Goal: Navigation & Orientation: Find specific page/section

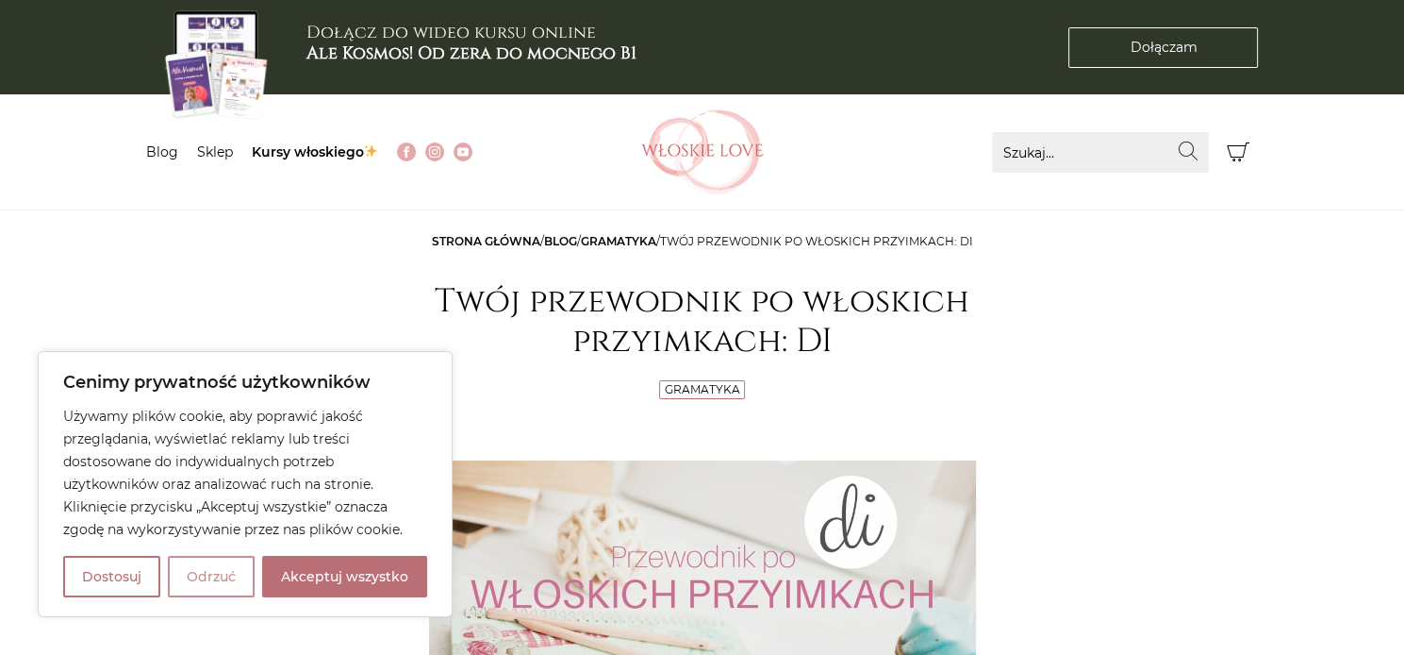
click at [229, 580] on button "Odrzuć" at bounding box center [211, 576] width 87 height 41
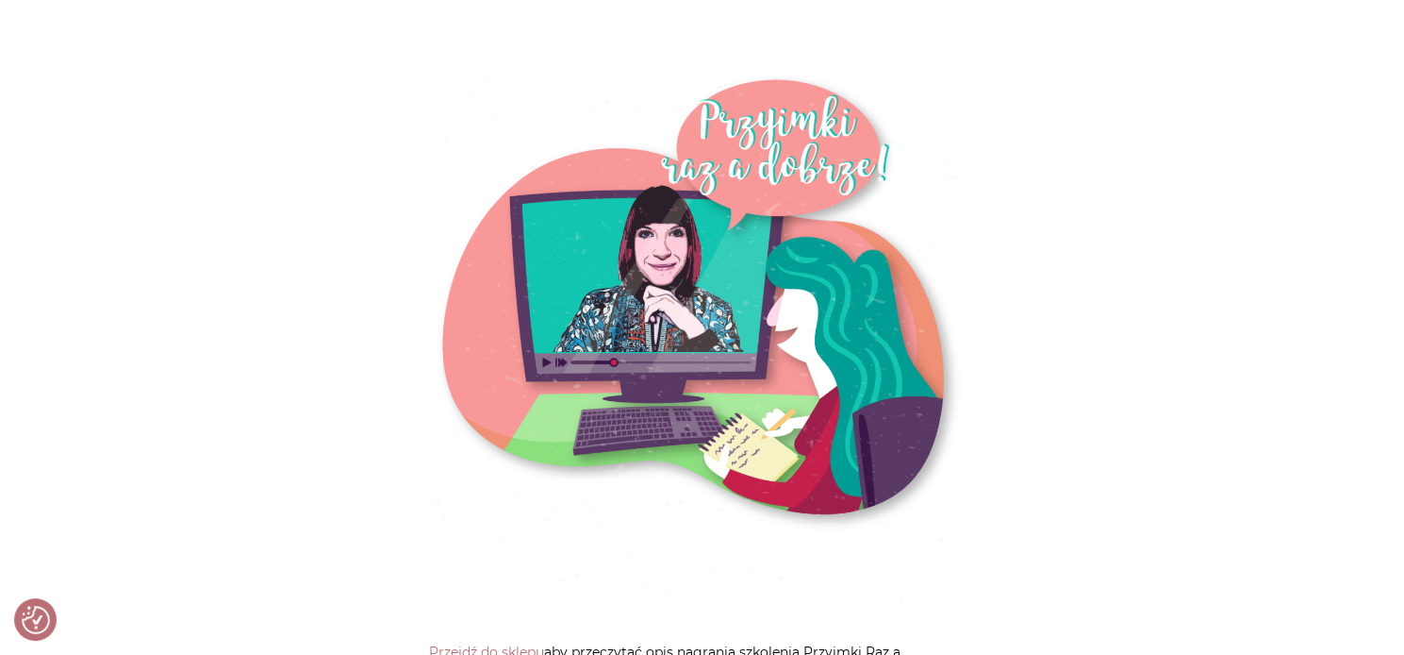
scroll to position [7451, 0]
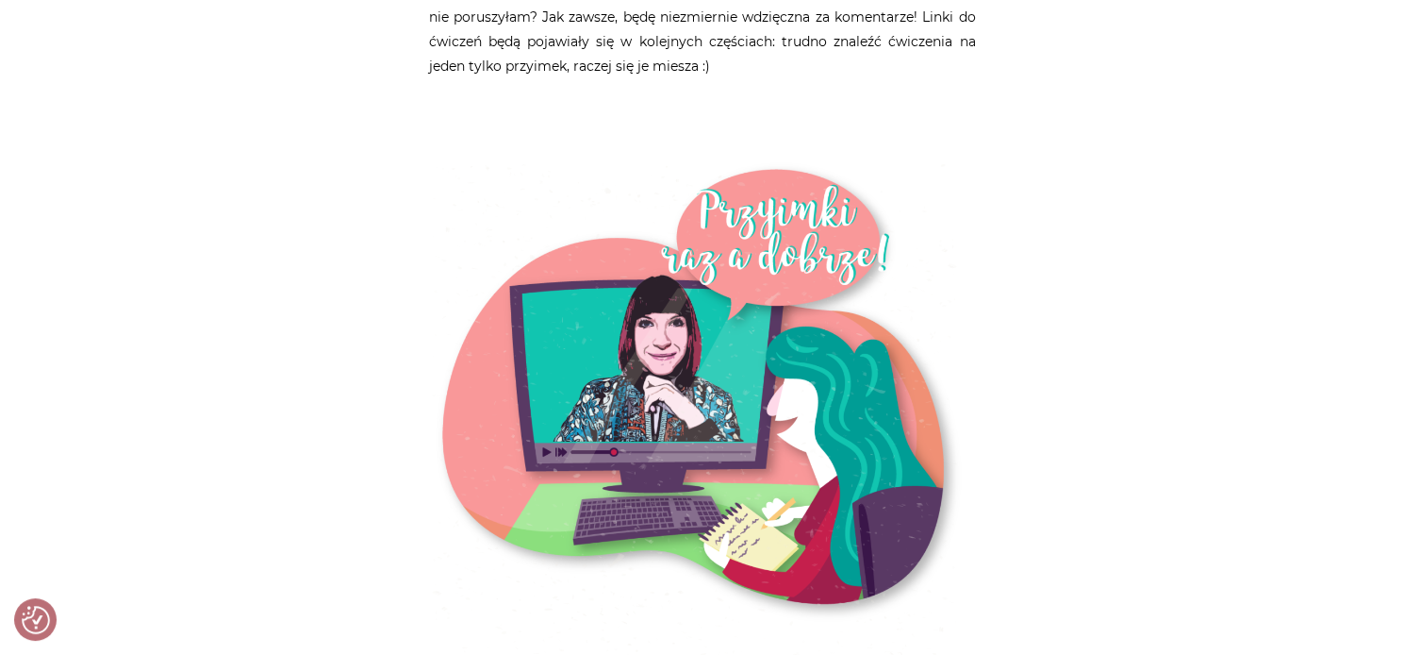
click at [785, 211] on img at bounding box center [702, 426] width 547 height 535
click at [793, 168] on img at bounding box center [702, 426] width 547 height 535
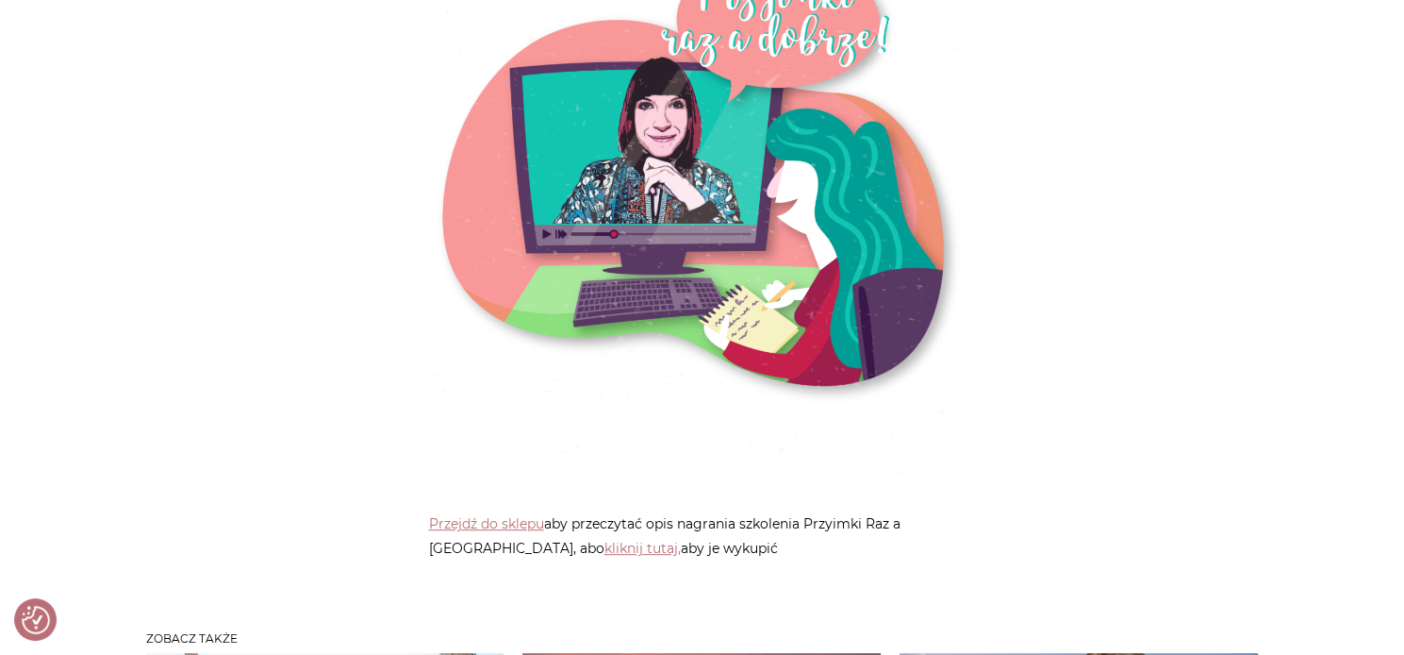
scroll to position [7922, 0]
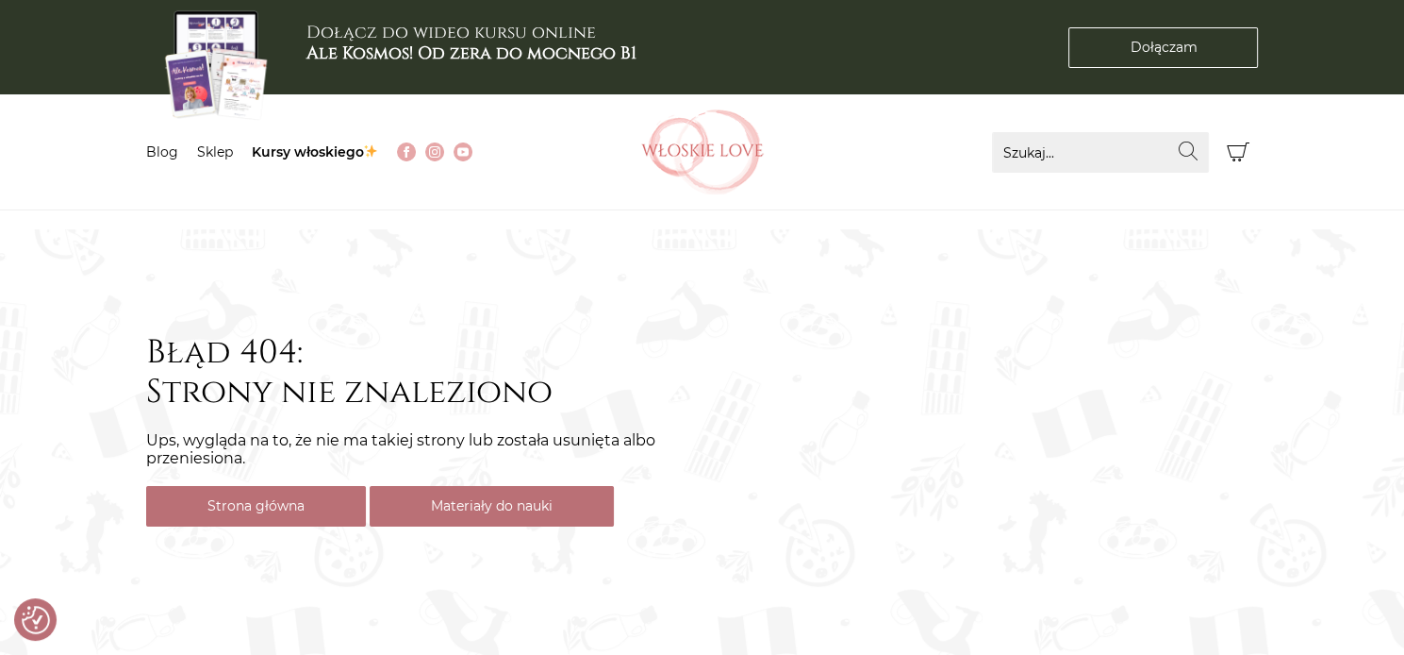
click at [452, 505] on link "Materiały do nauki" at bounding box center [492, 506] width 244 height 41
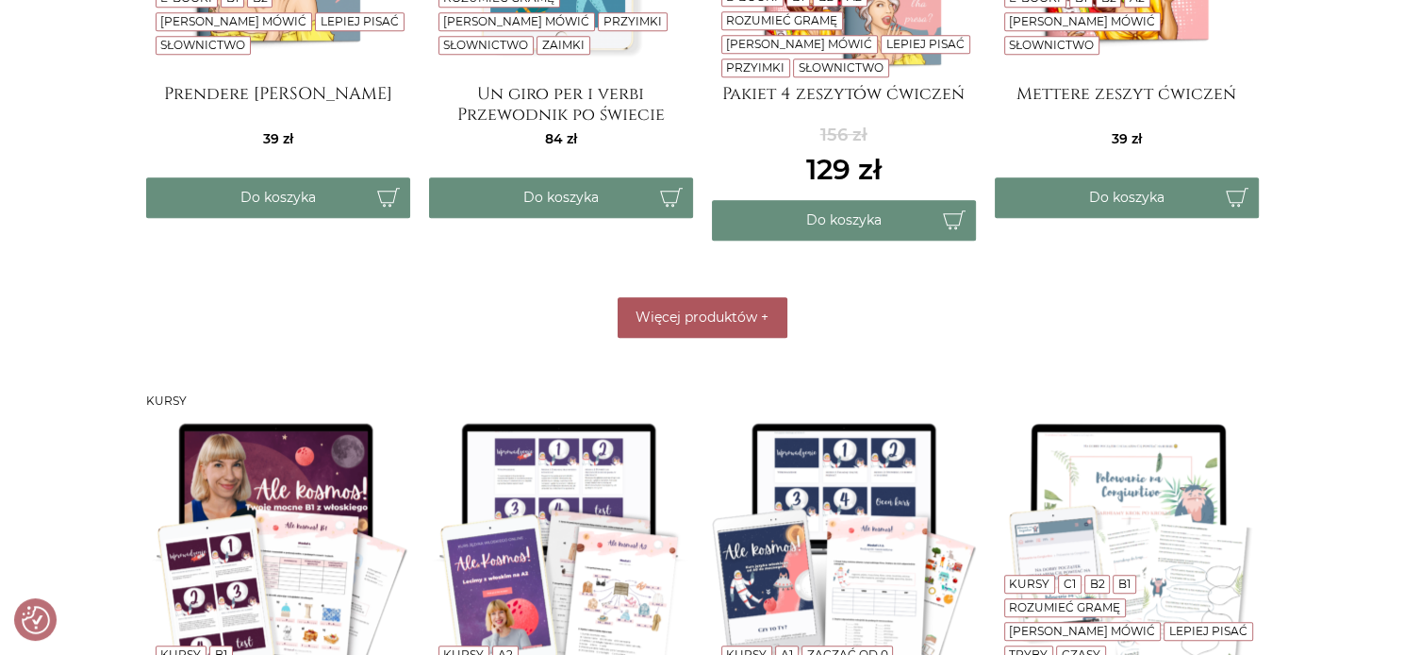
scroll to position [1132, 0]
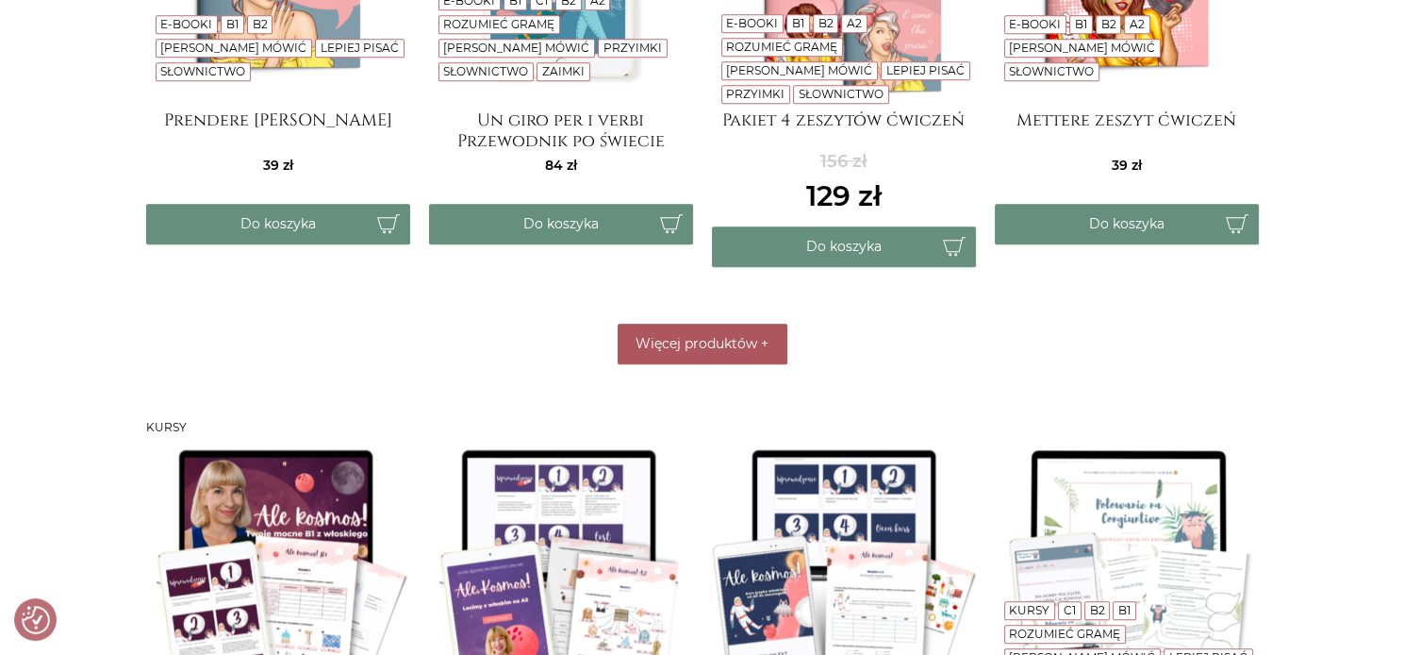
click at [741, 340] on span "Więcej produktów" at bounding box center [697, 343] width 122 height 17
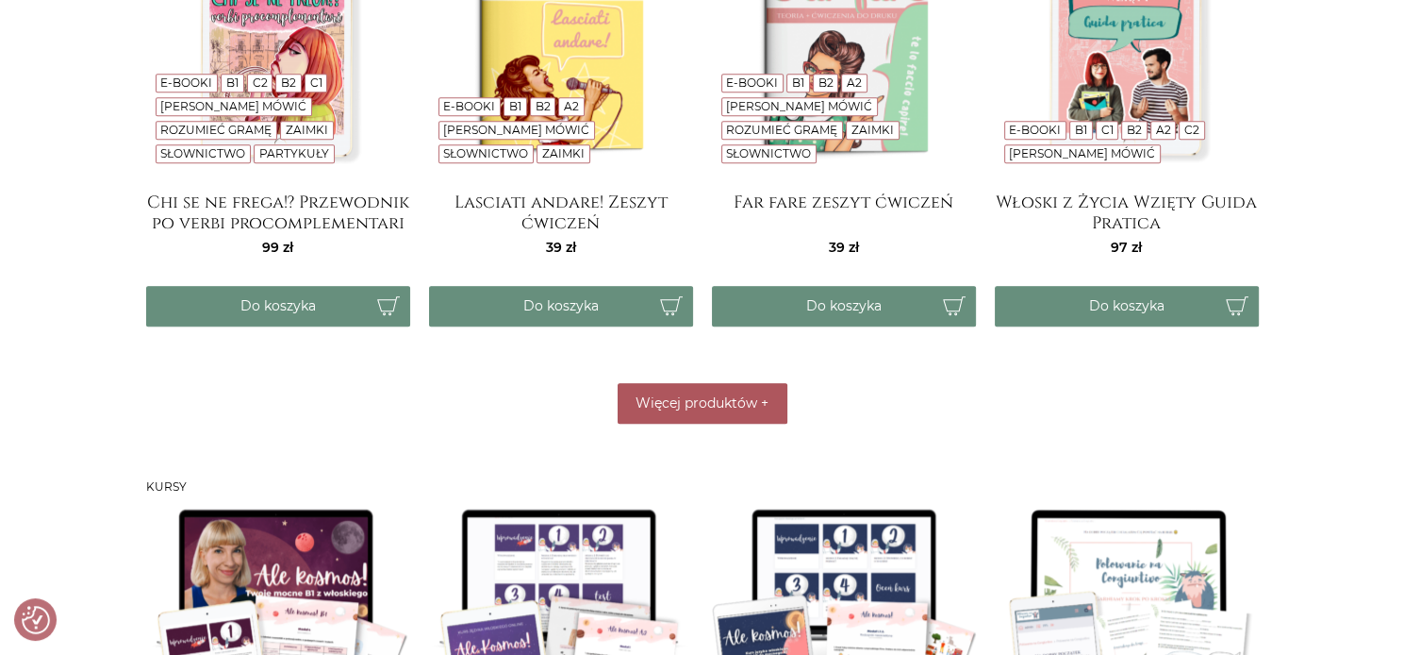
scroll to position [1603, 0]
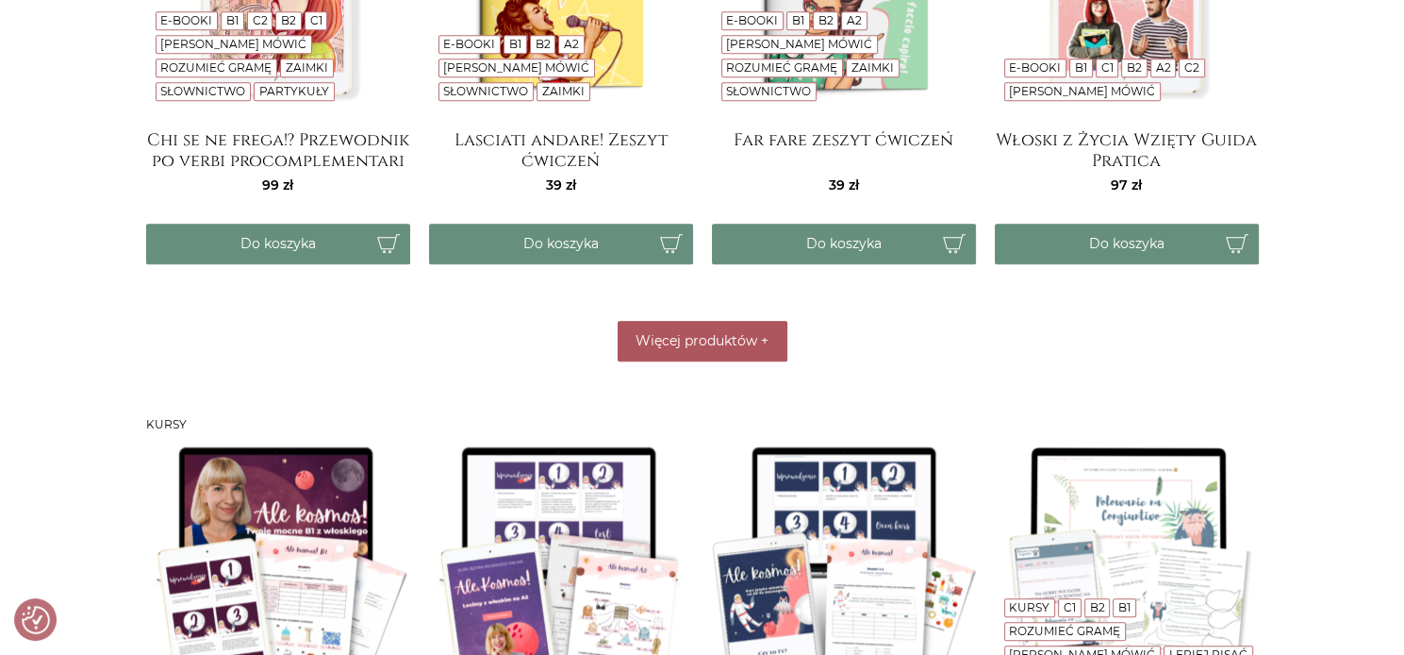
click at [649, 337] on span "Więcej produktów" at bounding box center [697, 340] width 122 height 17
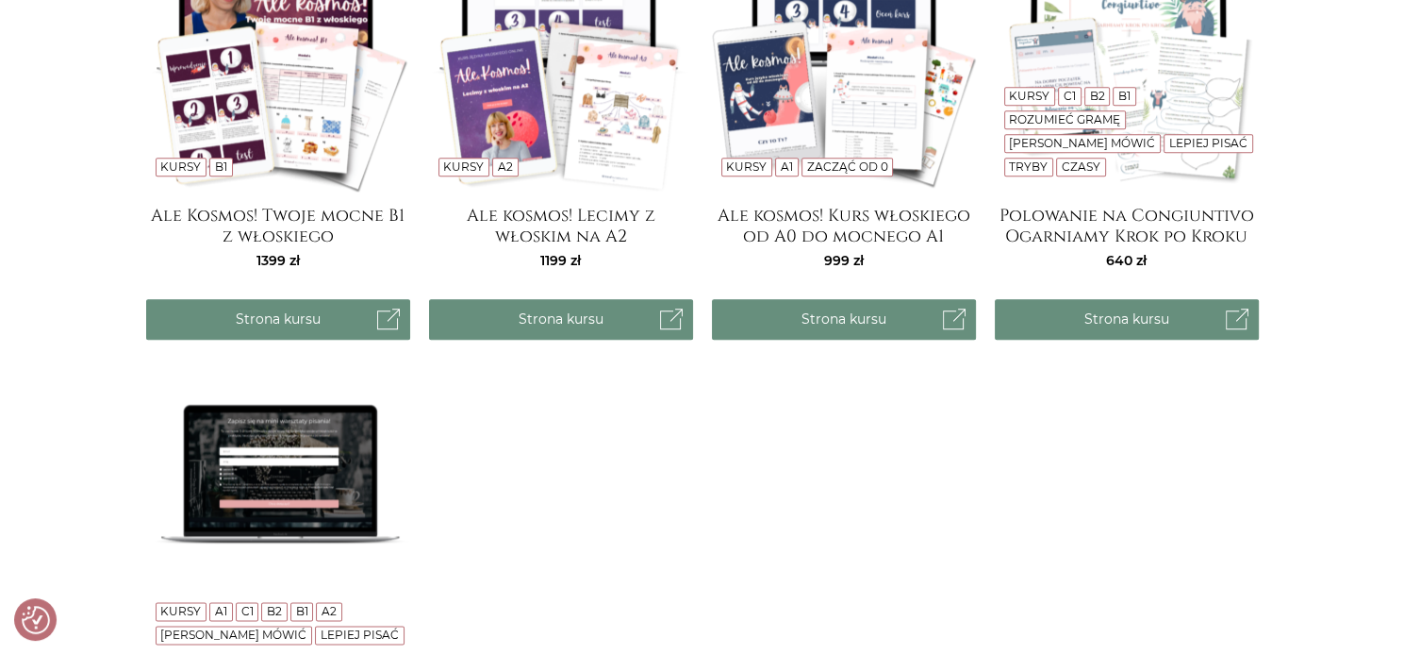
scroll to position [2075, 0]
